Goal: Task Accomplishment & Management: Use online tool/utility

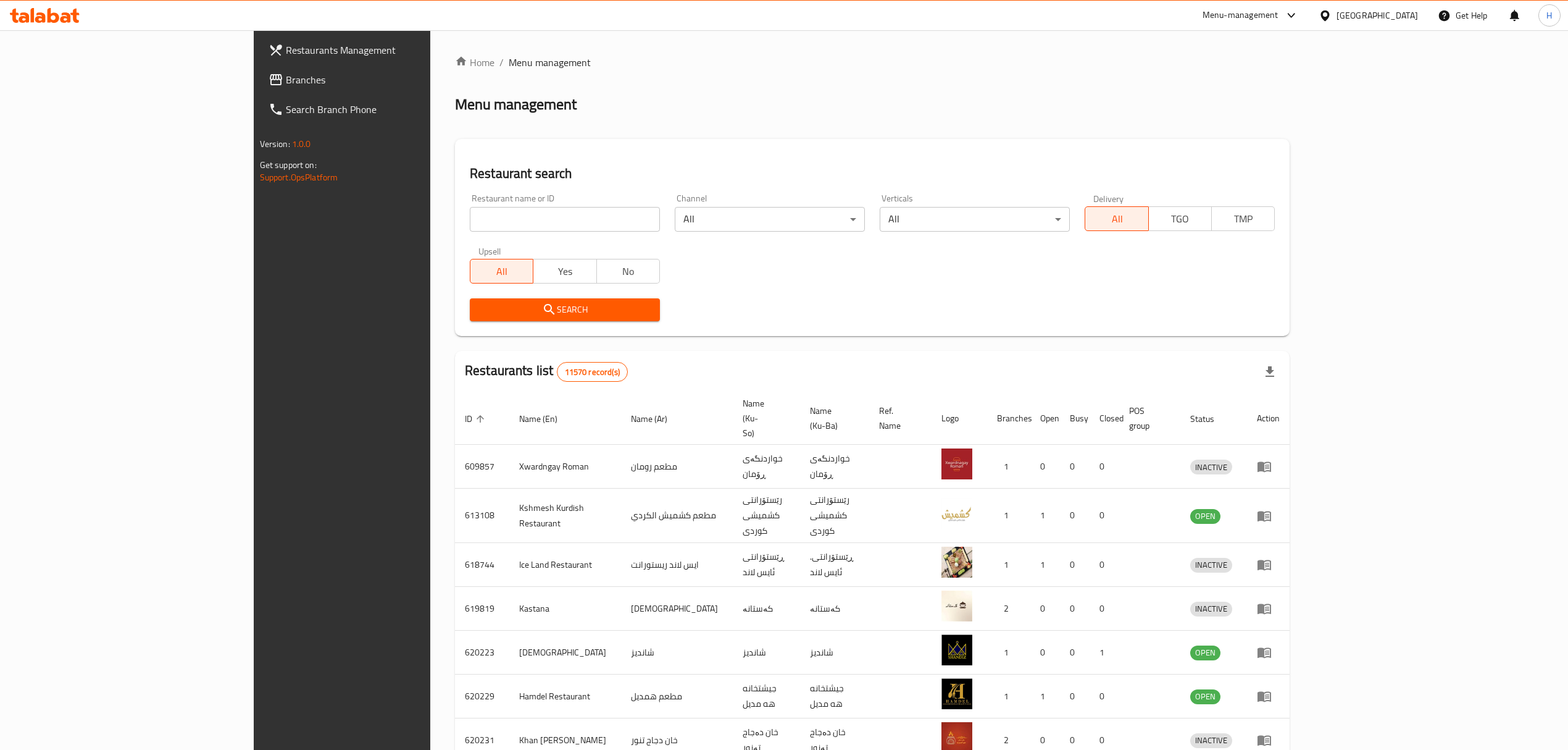
click at [512, 220] on input "search" at bounding box center [565, 219] width 190 height 25
type input "pizza hot"
click button "Search" at bounding box center [565, 309] width 190 height 23
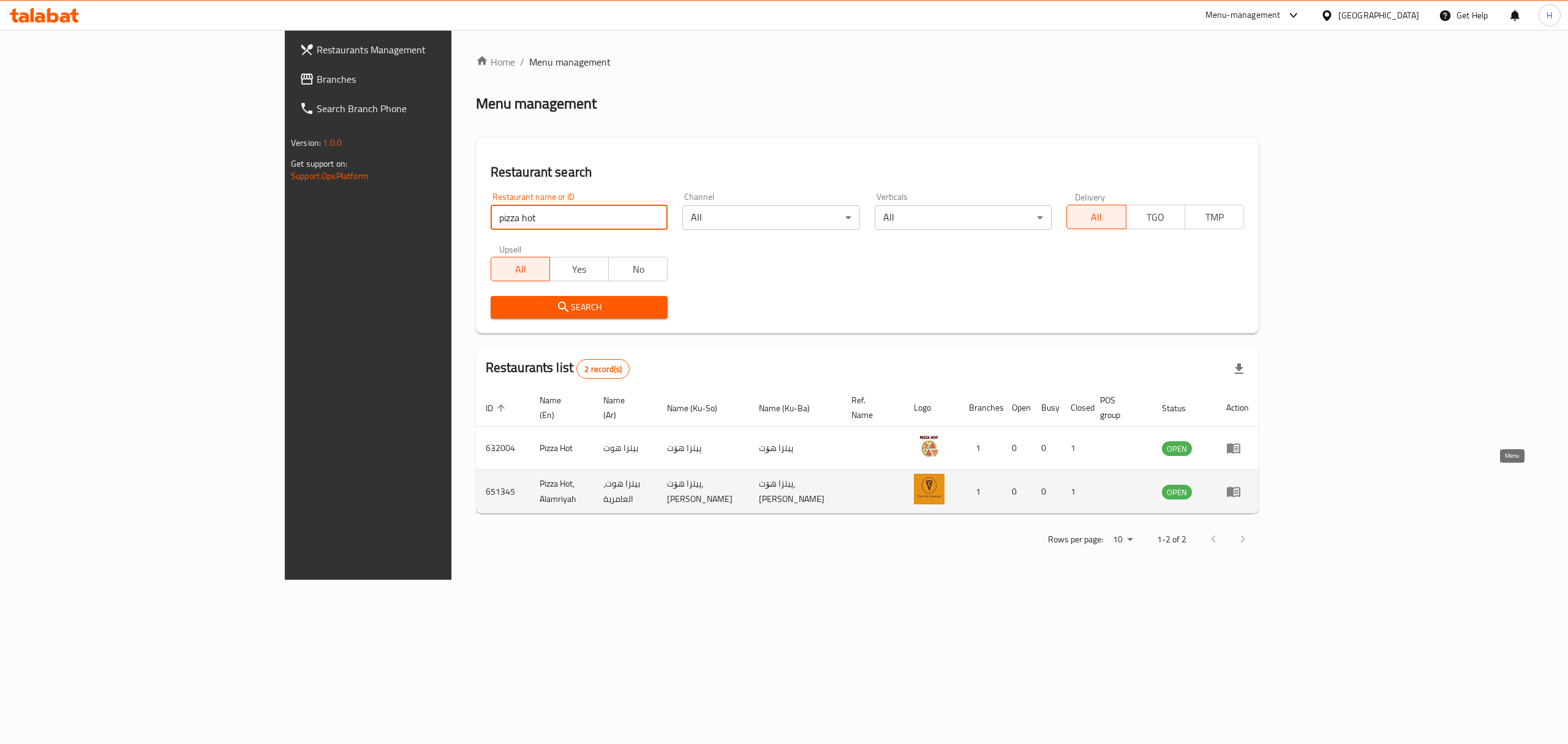
click at [1240, 487] on icon "enhanced table" at bounding box center [1233, 492] width 13 height 10
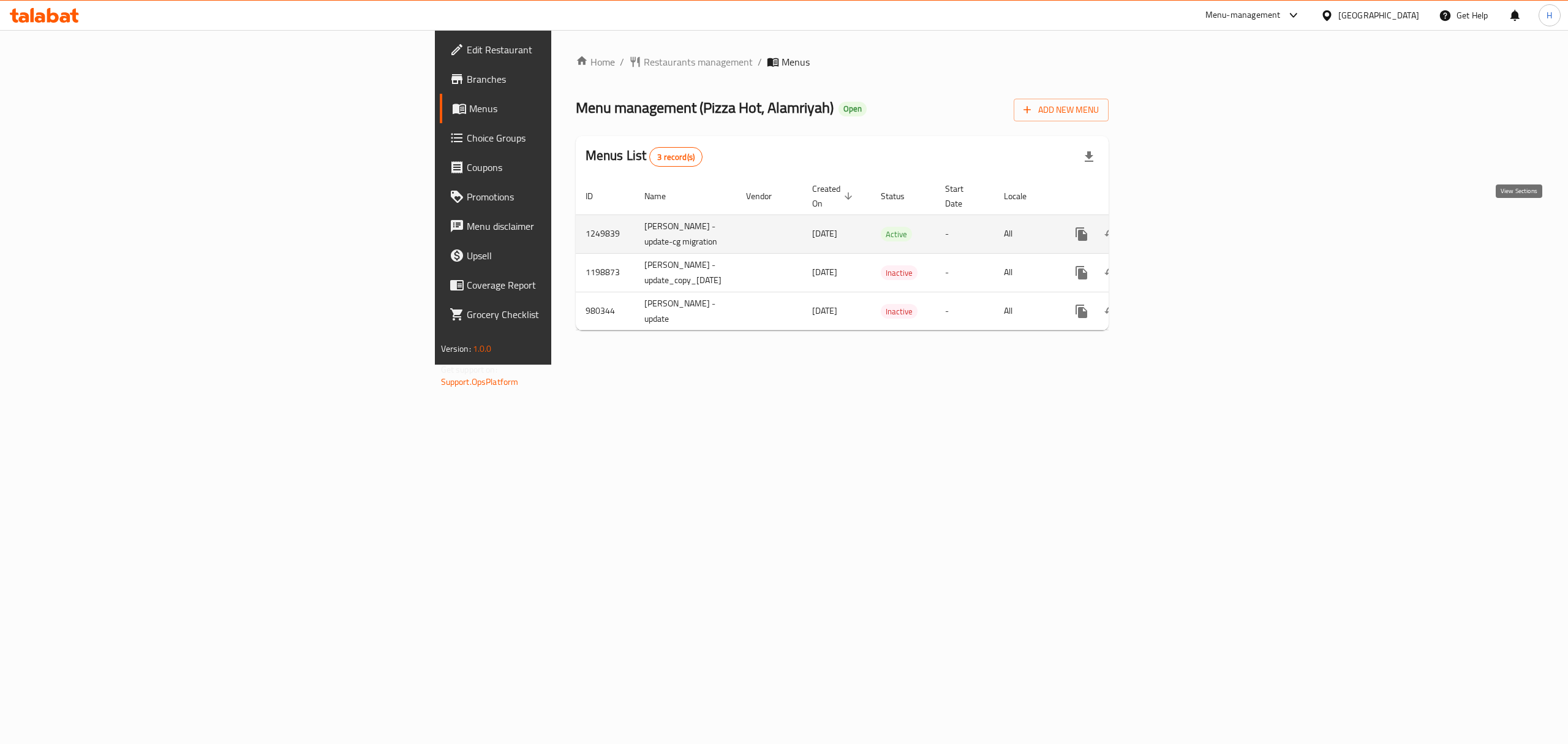
click at [1184, 221] on link "enhanced table" at bounding box center [1169, 234] width 29 height 29
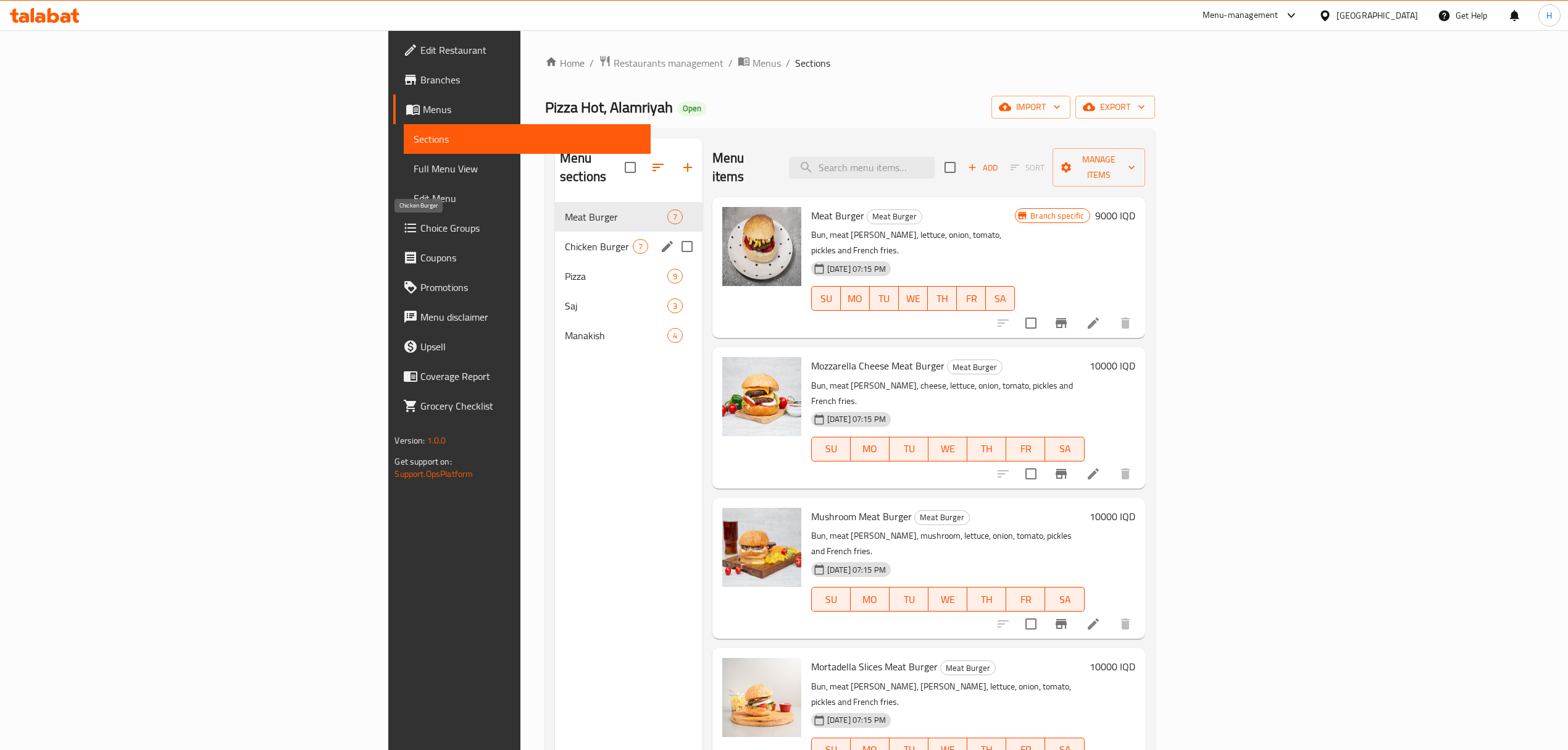
click at [565, 239] on span "Chicken Burger" at bounding box center [599, 246] width 68 height 15
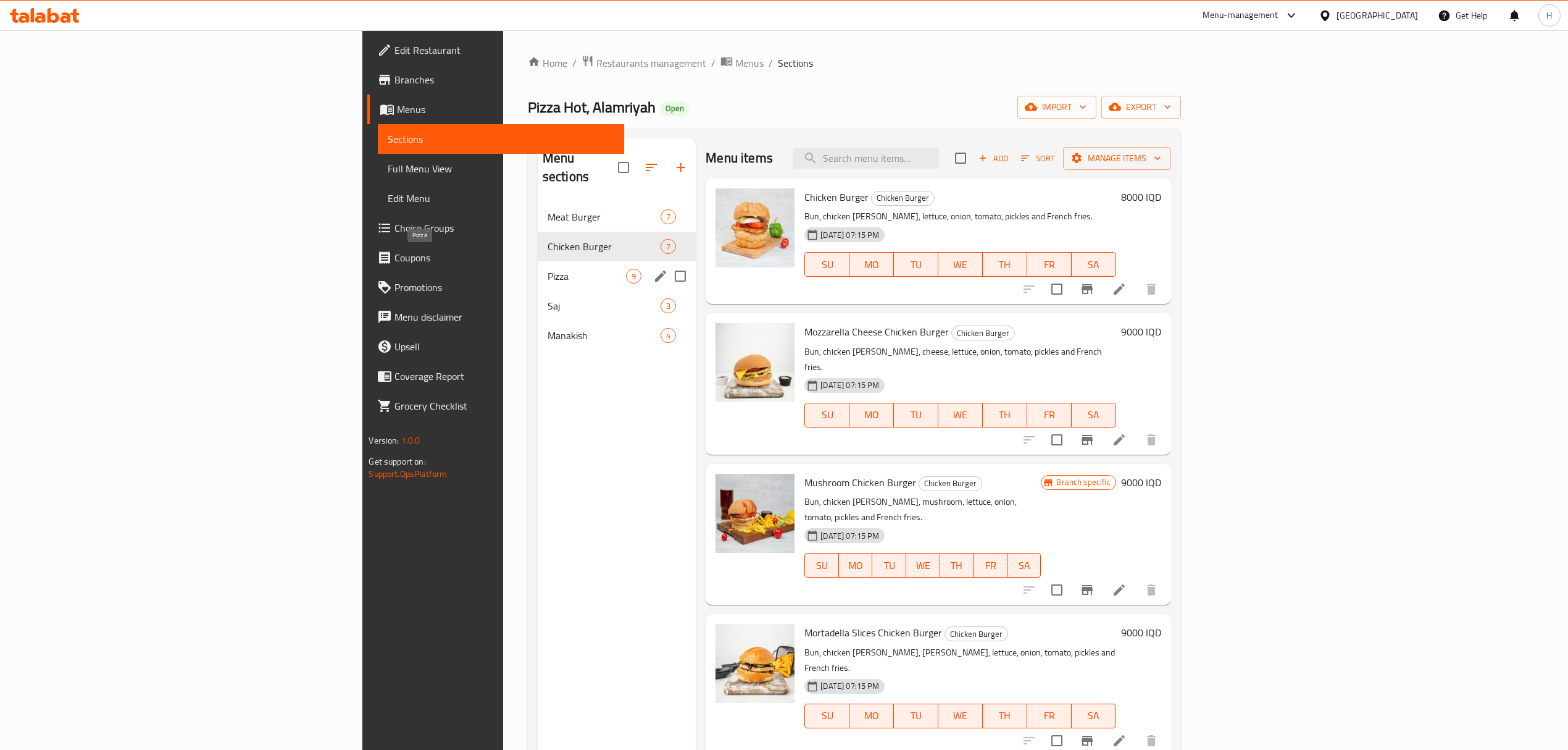
click at [548, 269] on span "Pizza" at bounding box center [587, 276] width 78 height 15
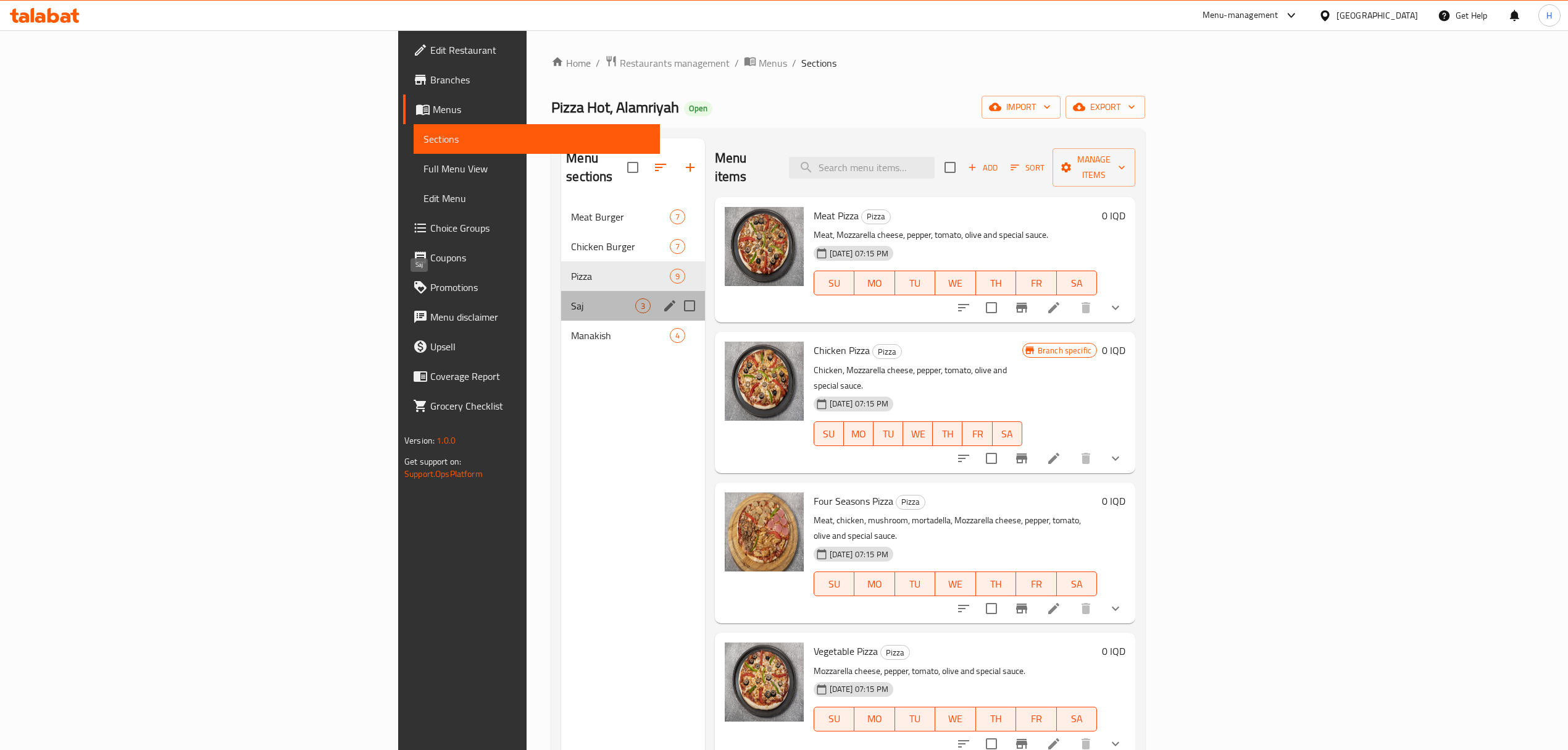
click at [571, 298] on span "Saj" at bounding box center [602, 305] width 63 height 15
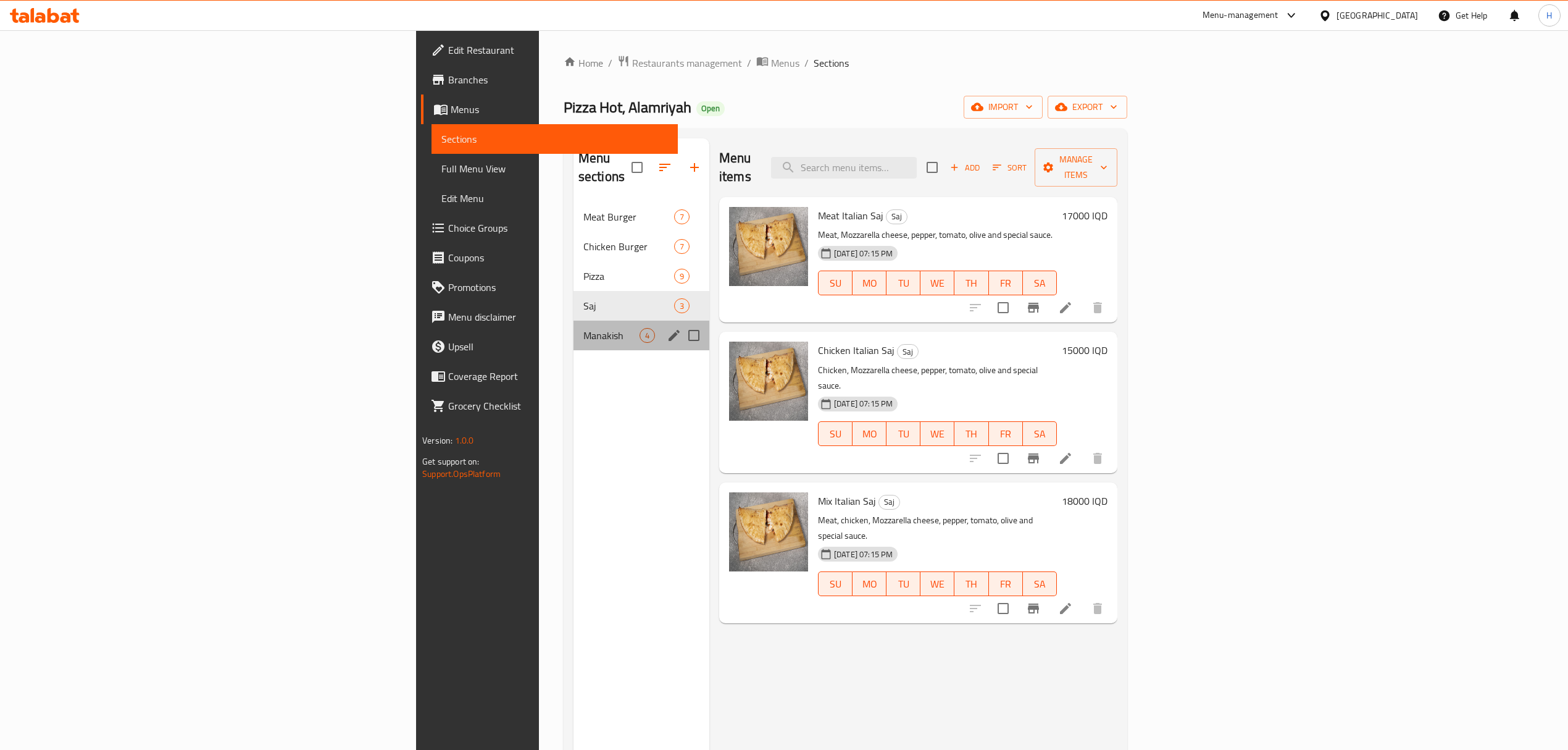
click at [574, 320] on div "Manakish 4" at bounding box center [641, 335] width 136 height 29
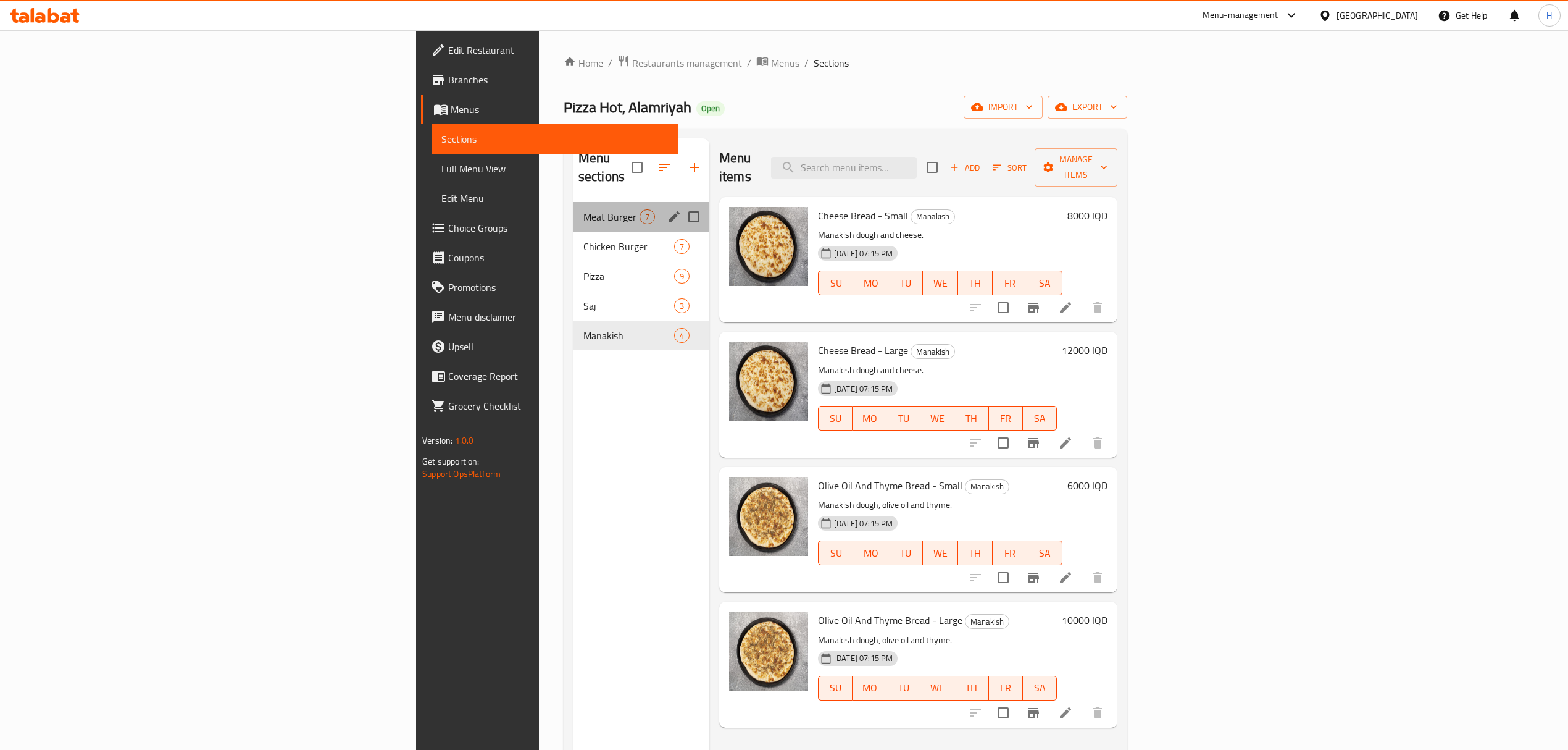
click at [574, 202] on div "Meat Burger 7" at bounding box center [641, 216] width 136 height 29
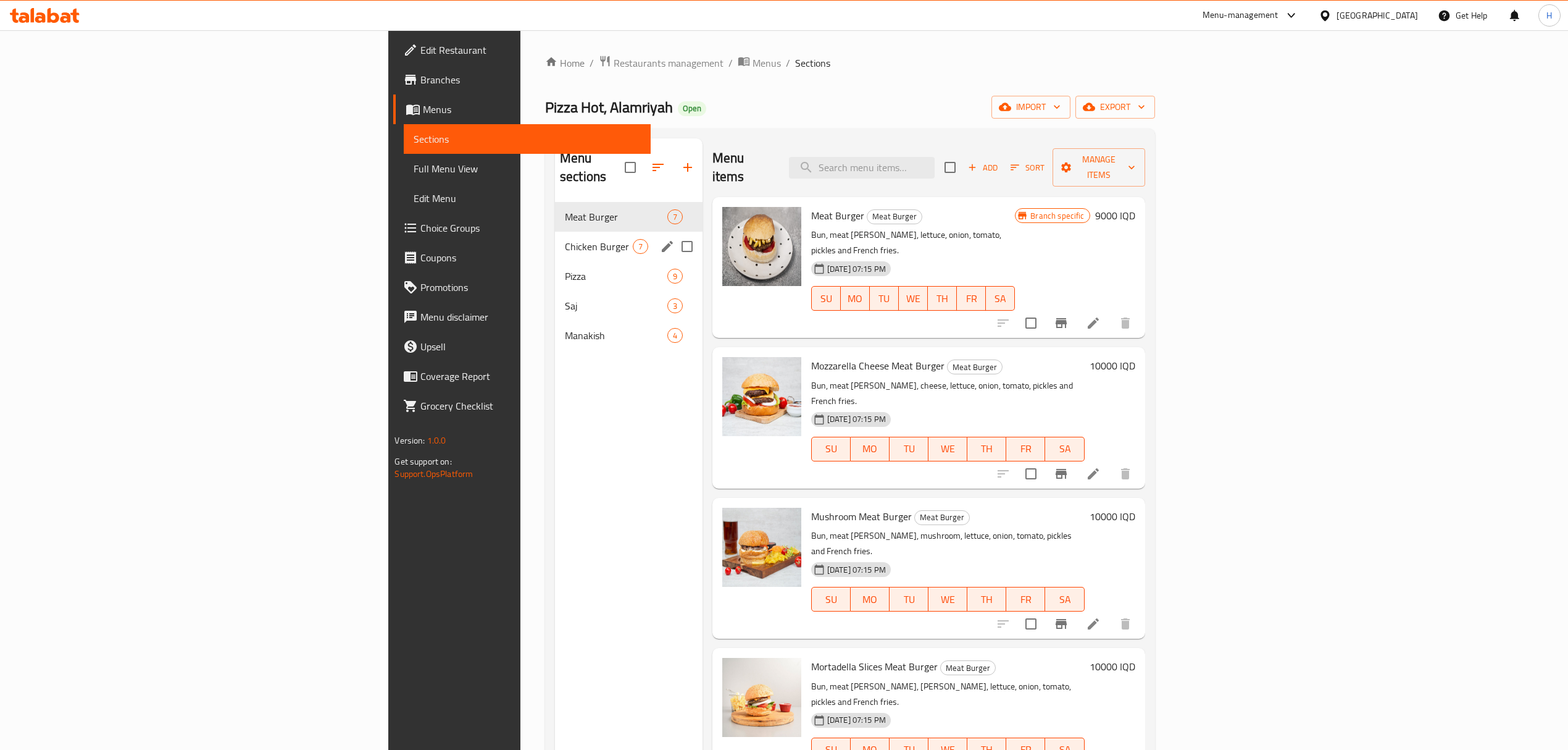
click at [565, 239] on span "Chicken Burger" at bounding box center [599, 246] width 68 height 15
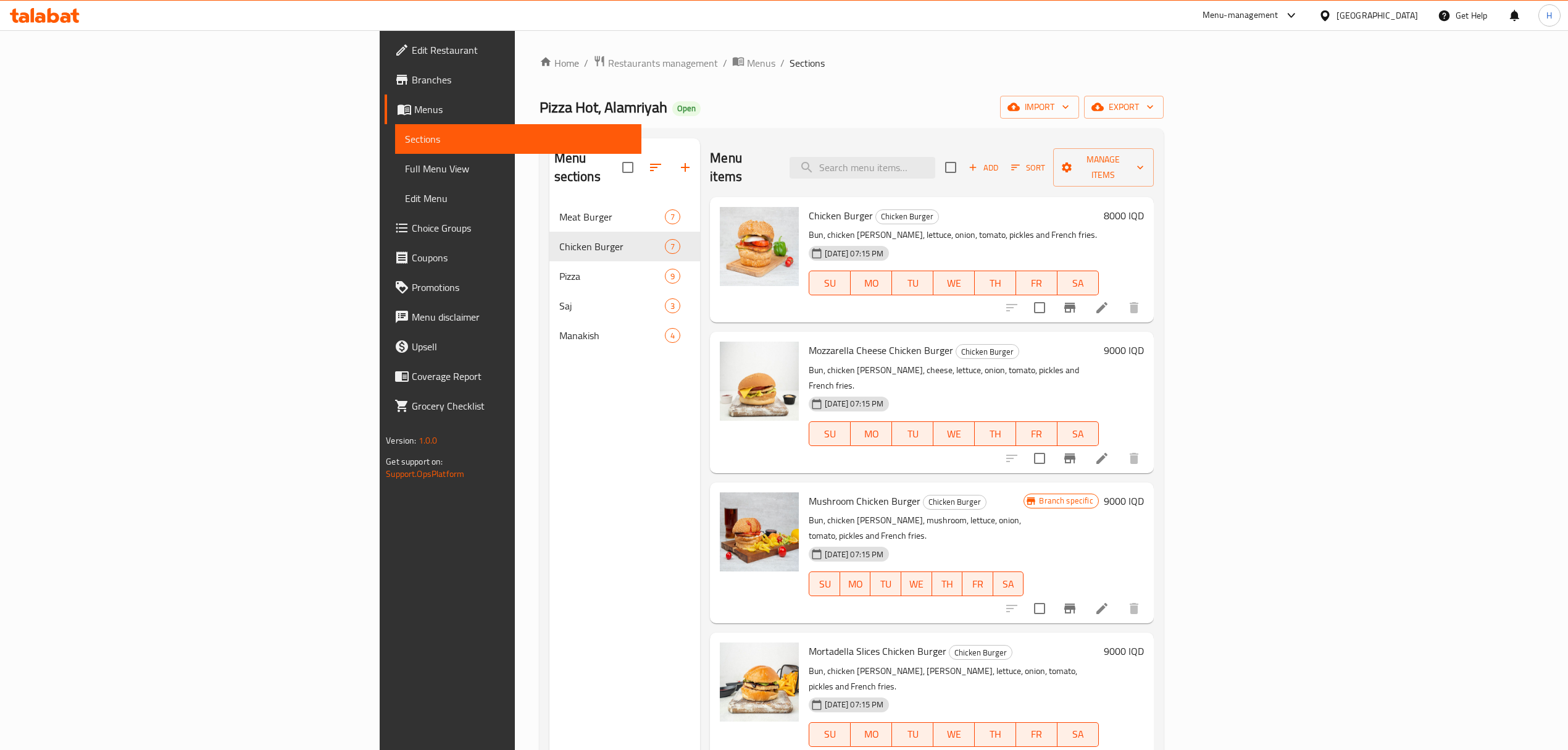
click at [1153, 306] on div "Menu items Add Sort Manage items Chicken Burger Chicken Burger Bun, chicken [PE…" at bounding box center [927, 513] width 453 height 750
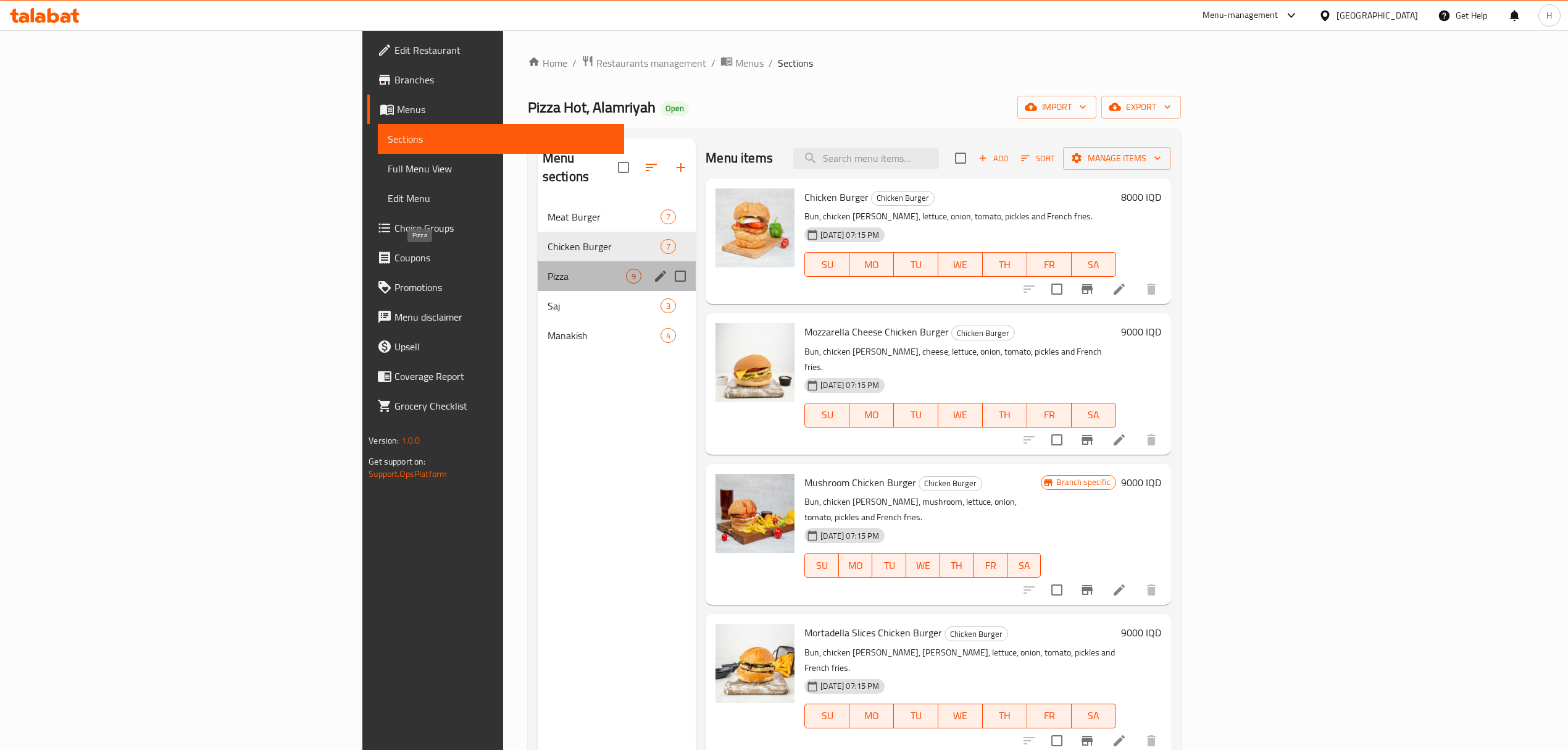
click at [548, 269] on span "Pizza" at bounding box center [587, 276] width 78 height 15
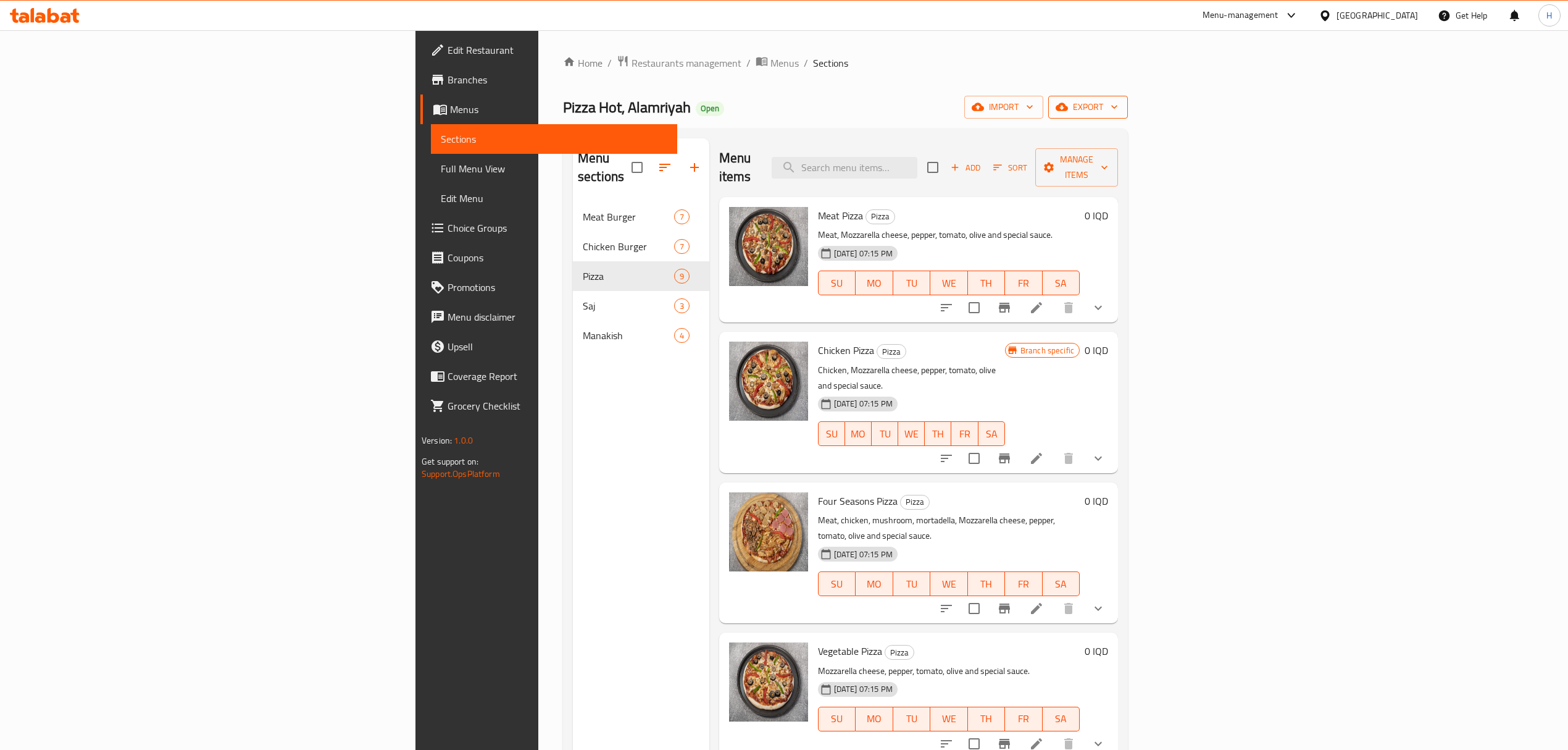
click at [1119, 104] on span "export" at bounding box center [1088, 106] width 60 height 15
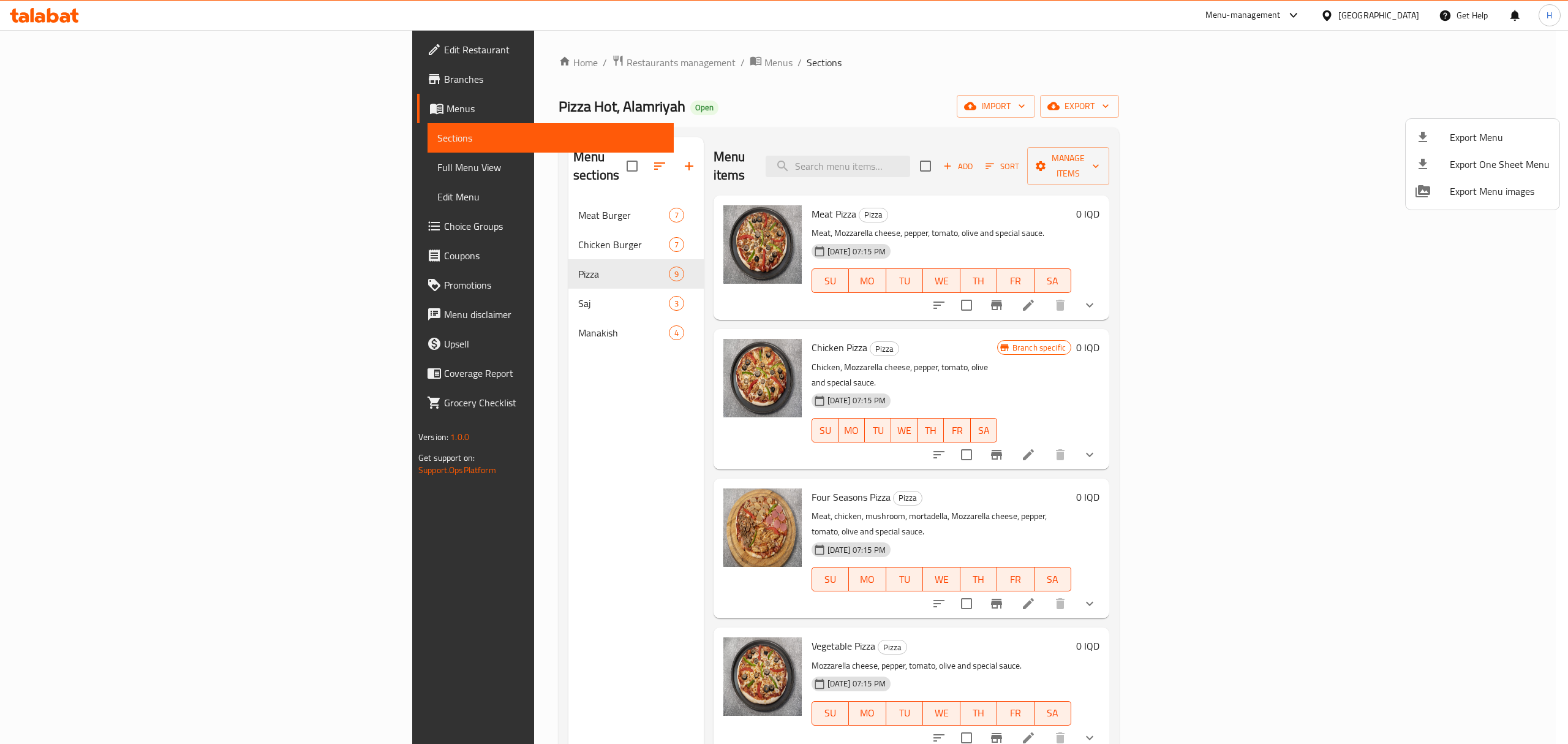
click at [1066, 145] on div at bounding box center [784, 372] width 1568 height 744
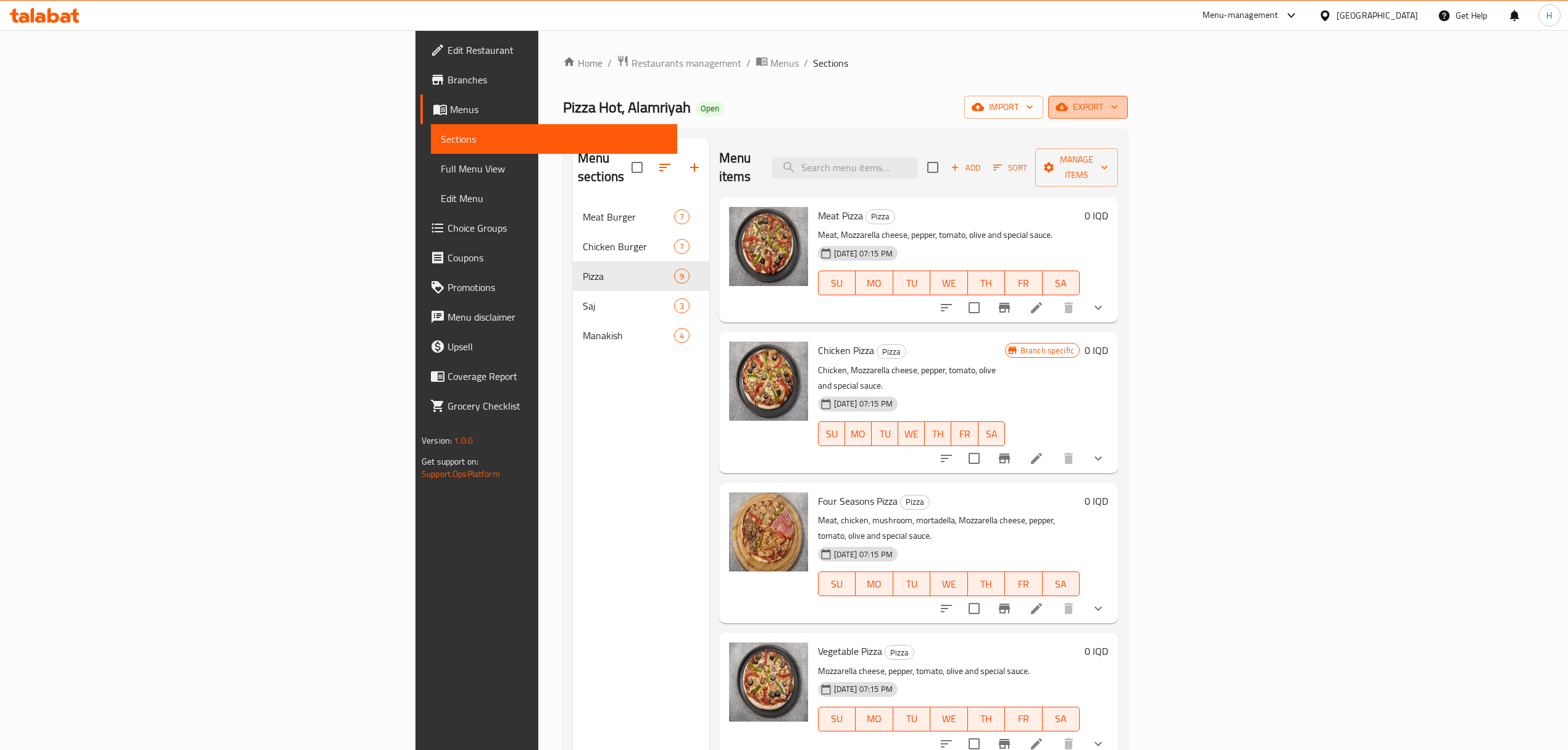
click at [1119, 105] on span "export" at bounding box center [1088, 106] width 60 height 15
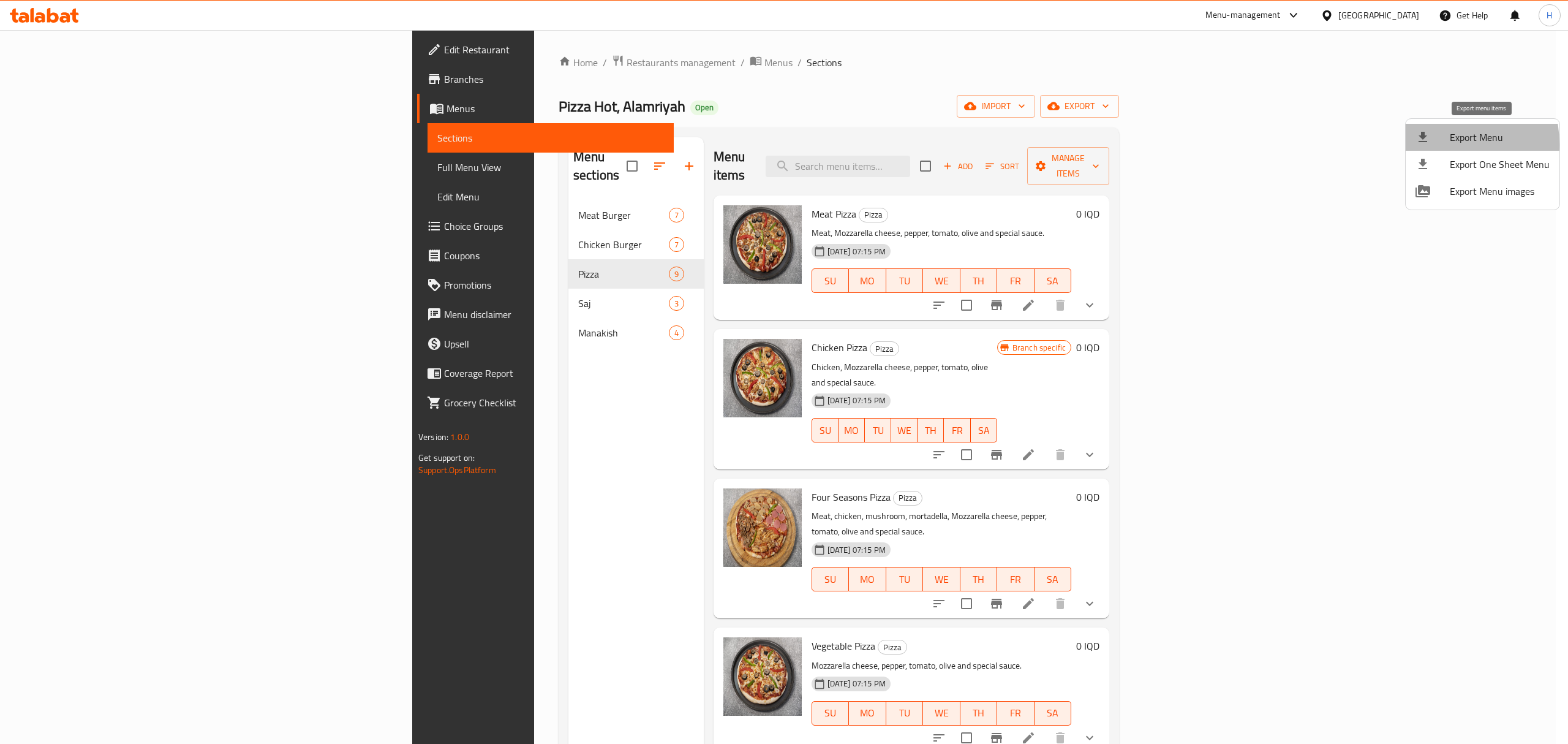
click at [1423, 145] on icon at bounding box center [1423, 137] width 15 height 15
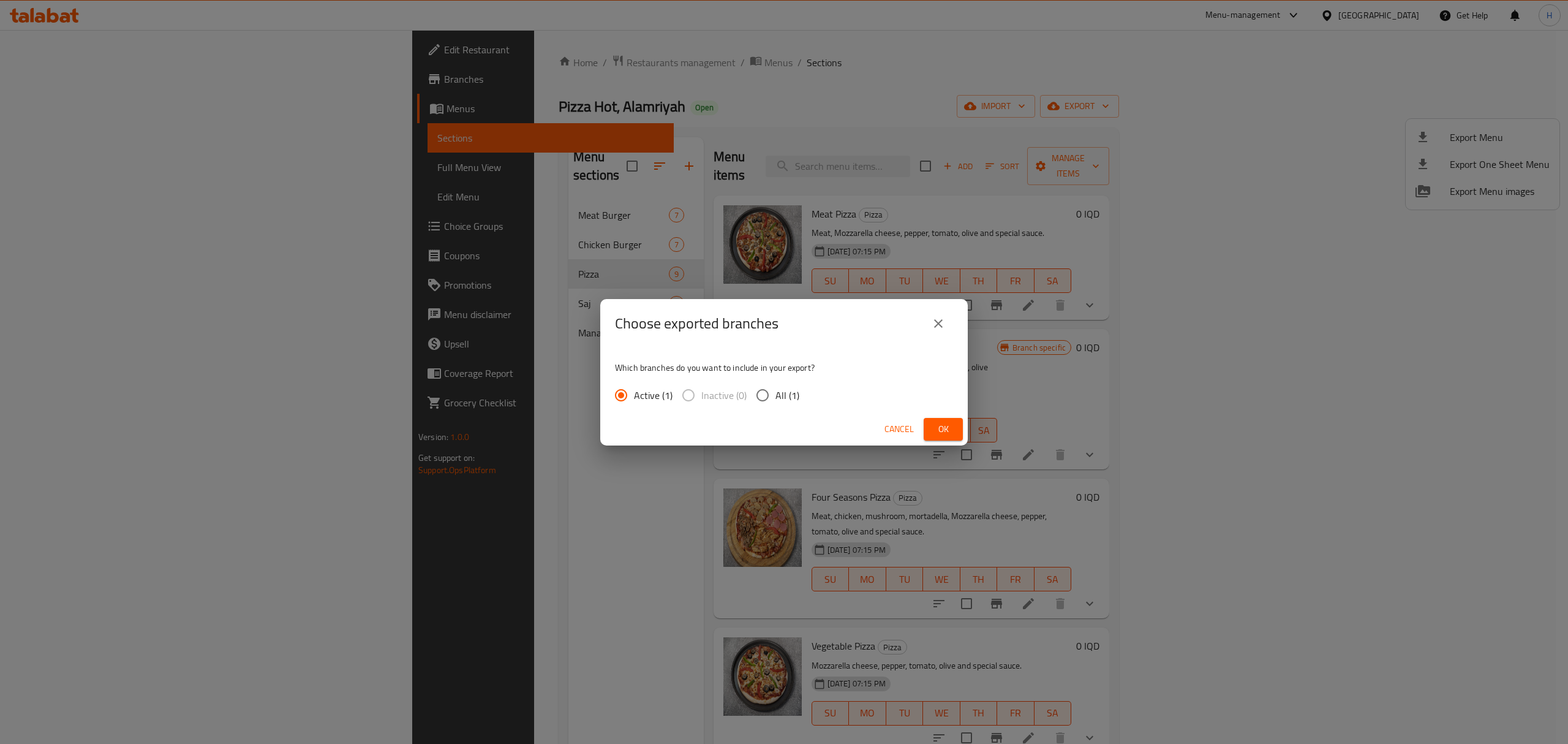
click at [934, 425] on span "Ok" at bounding box center [943, 429] width 20 height 15
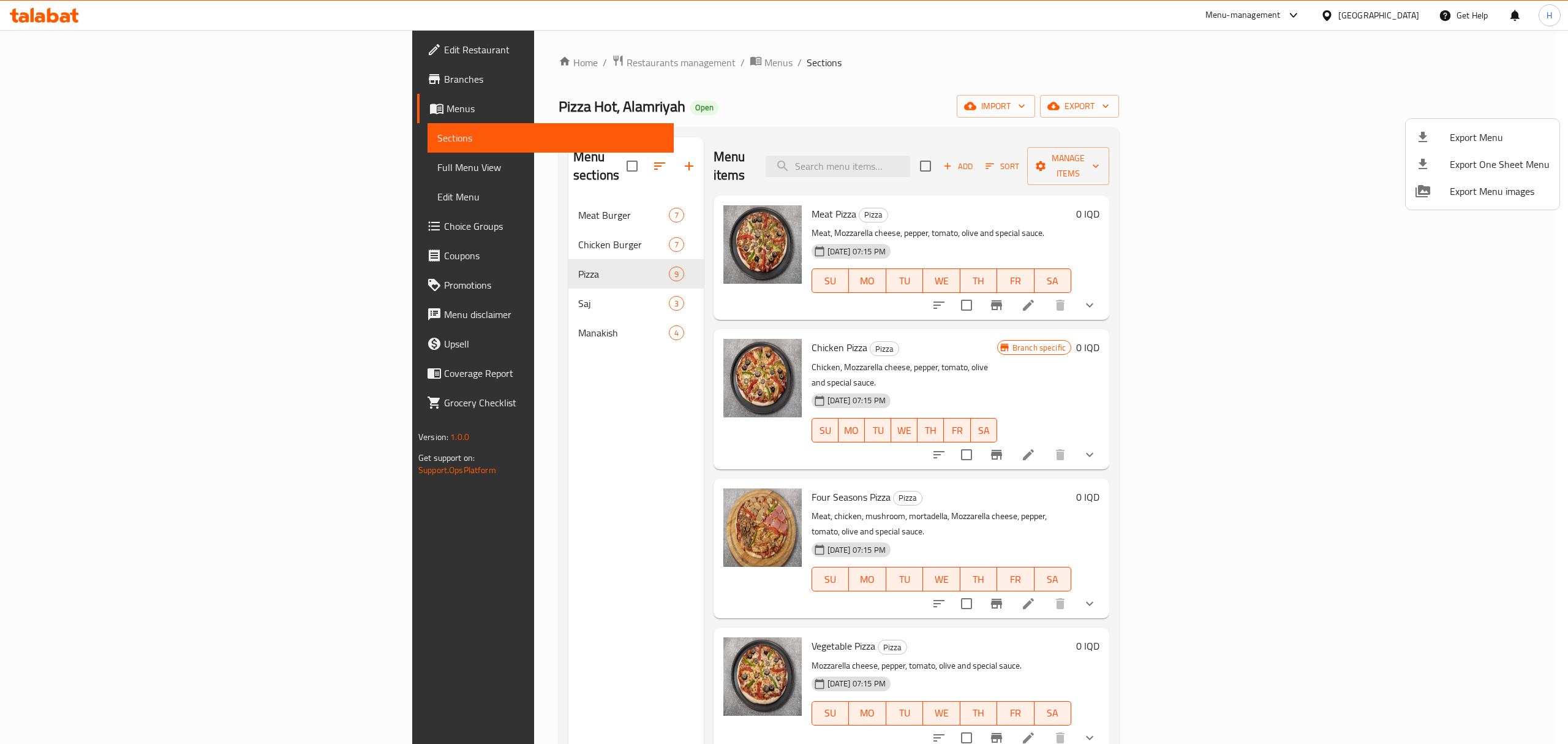
click at [939, 108] on div at bounding box center [784, 372] width 1568 height 744
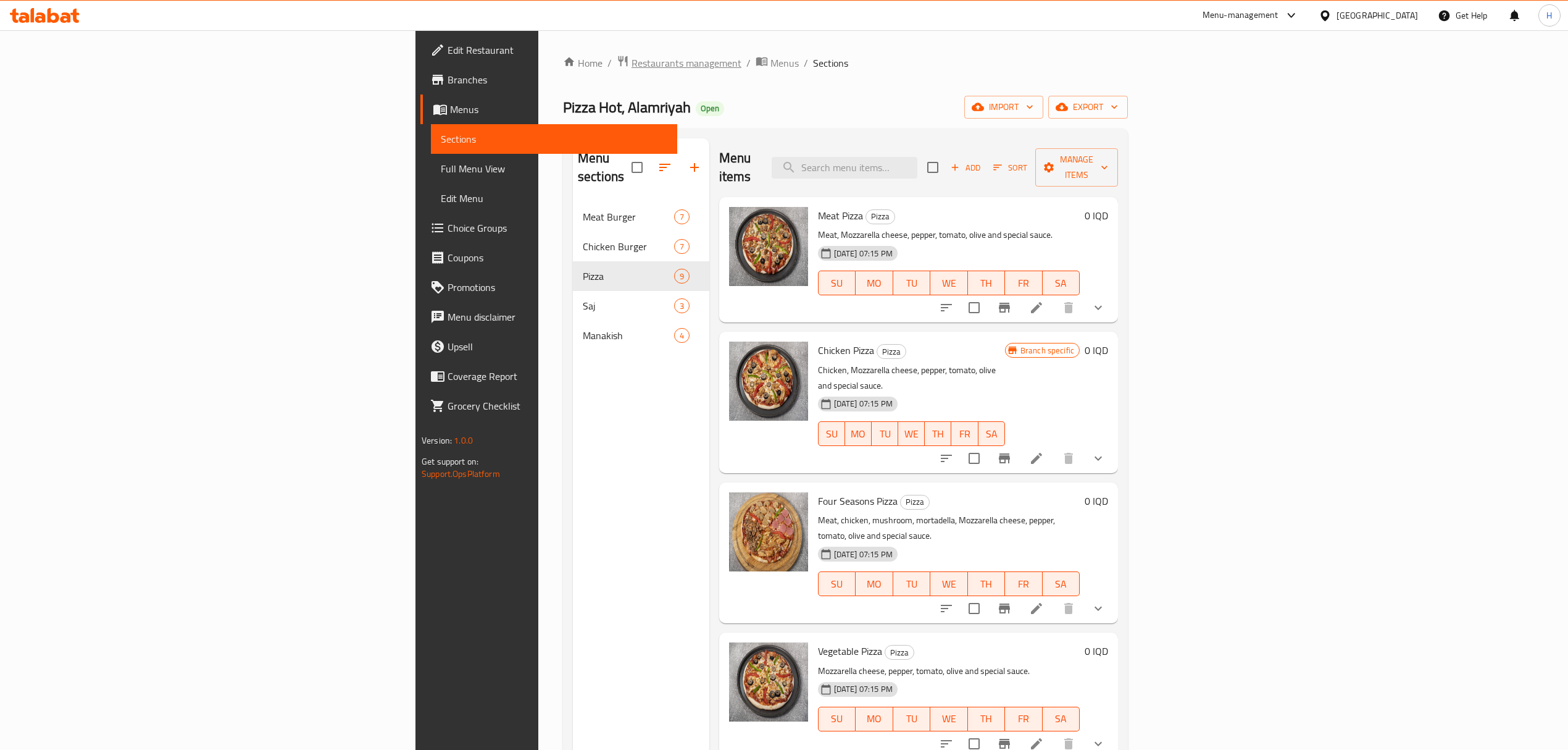
click at [632, 57] on span "Restaurants management" at bounding box center [686, 63] width 110 height 15
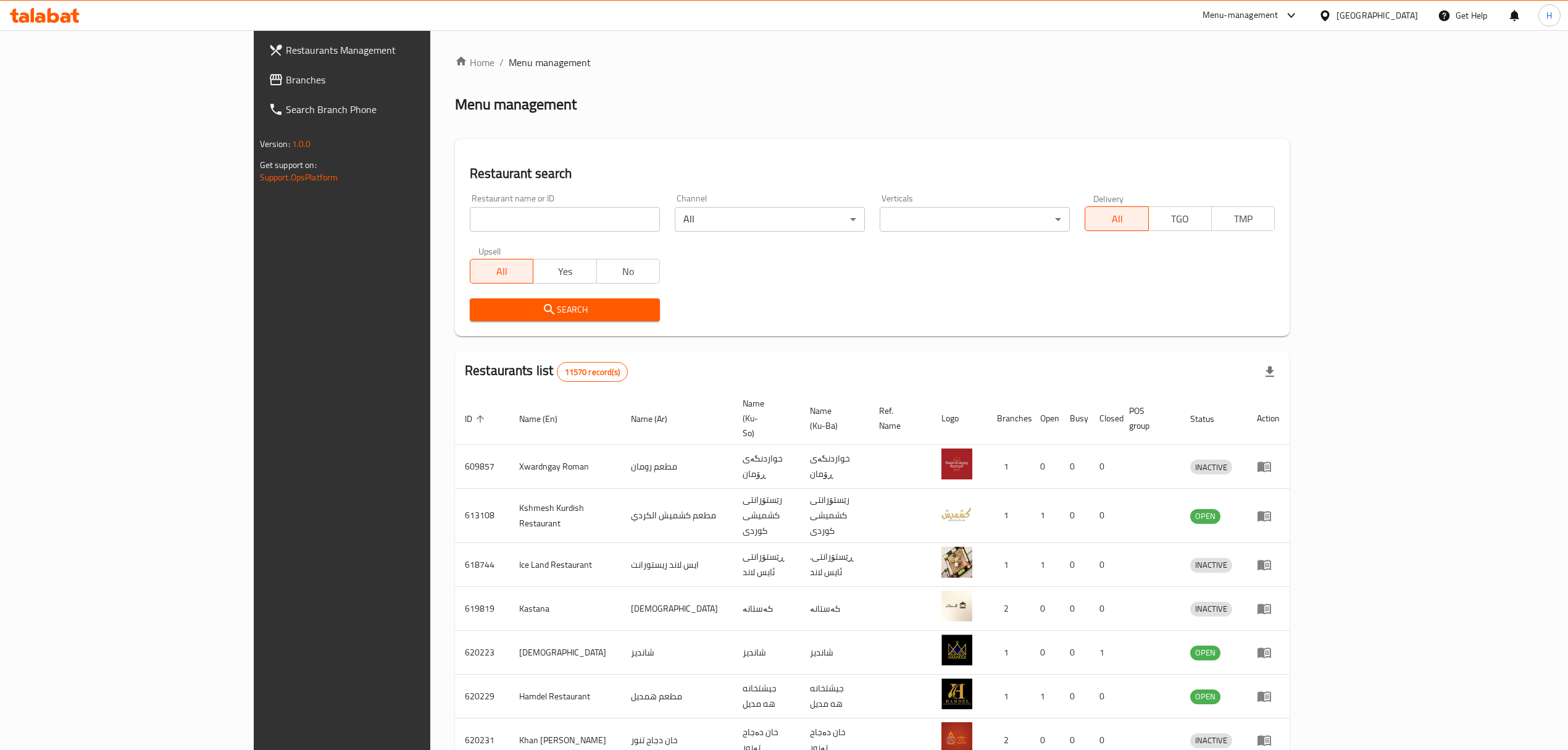
click at [470, 207] on input "search" at bounding box center [565, 219] width 190 height 25
type input "al yaq"
